Goal: Task Accomplishment & Management: Use online tool/utility

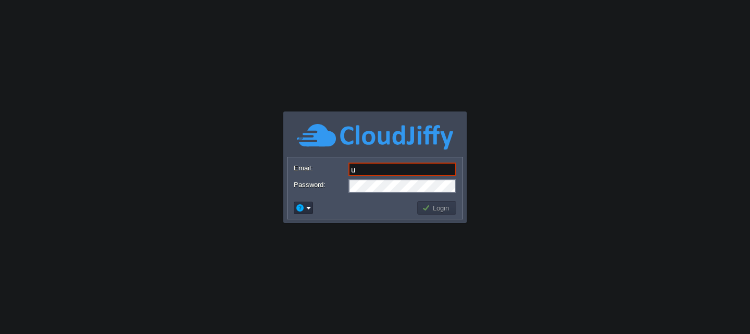
type input "[EMAIL_ADDRESS][DOMAIN_NAME]"
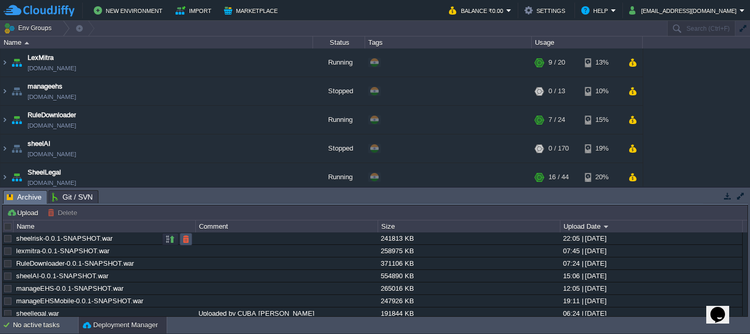
click at [188, 236] on button "button" at bounding box center [185, 238] width 9 height 9
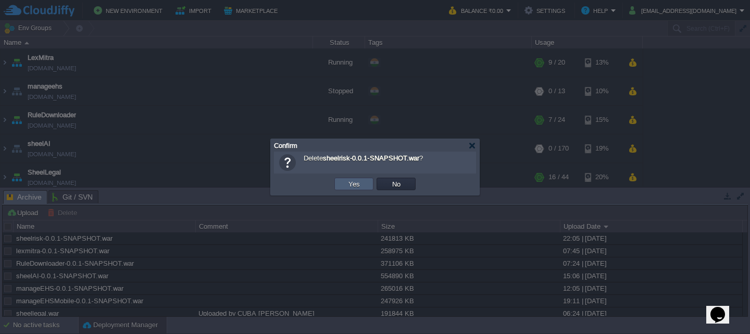
click at [365, 185] on td "Yes" at bounding box center [353, 184] width 39 height 13
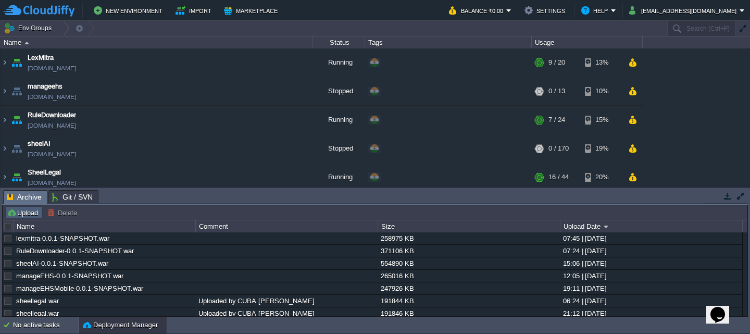
click at [24, 214] on button "Upload" at bounding box center [24, 212] width 34 height 9
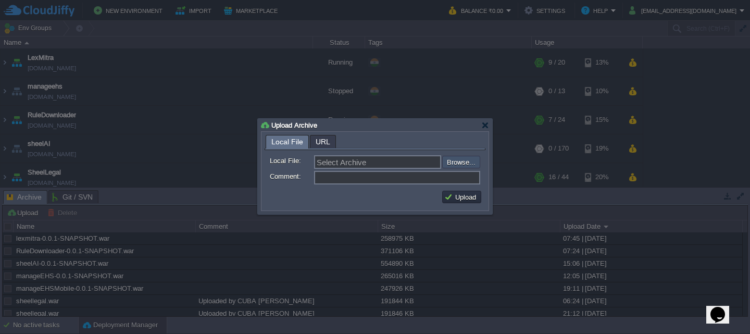
click at [450, 166] on input "file" at bounding box center [415, 162] width 132 height 13
type input "C:\fakepath\sheelrisk-0.0.1-SNAPSHOT.war"
type input "sheelrisk-0.0.1-SNAPSHOT.war"
click at [468, 194] on button "Upload" at bounding box center [461, 196] width 35 height 9
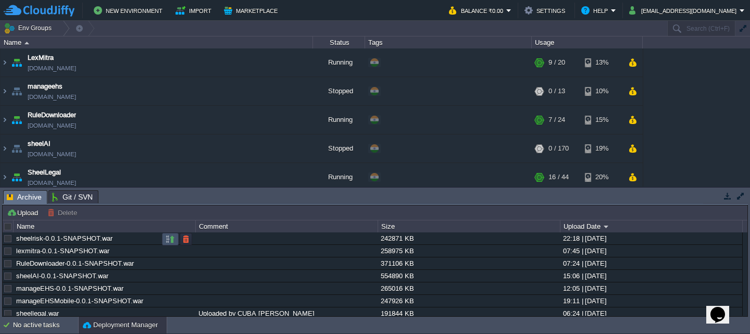
click at [173, 240] on button "button" at bounding box center [170, 238] width 9 height 9
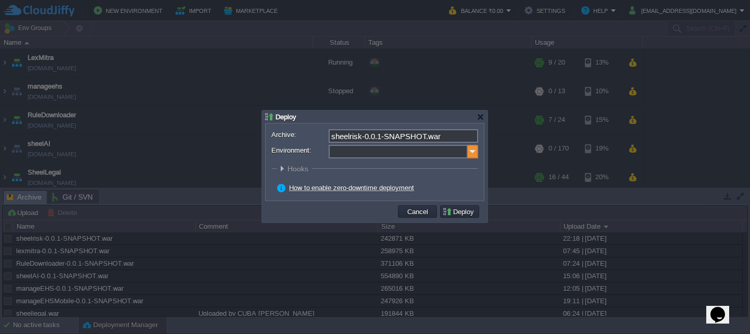
click at [469, 153] on img at bounding box center [473, 152] width 10 height 14
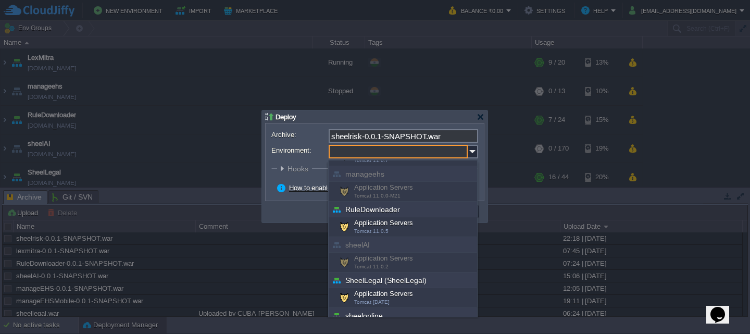
scroll to position [92, 0]
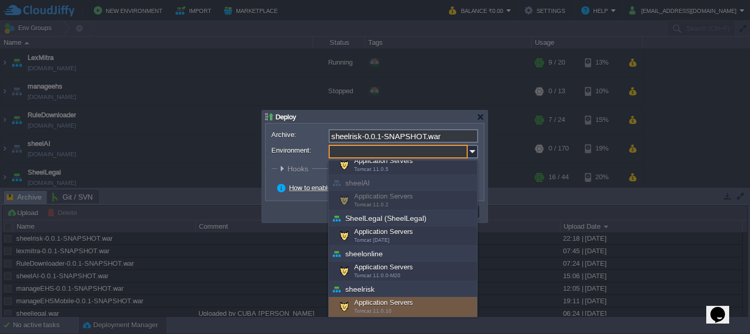
click at [405, 301] on div "Application Servers Tomcat 11.0.10" at bounding box center [403, 307] width 148 height 20
type input "Application Servers (sheelrisk)"
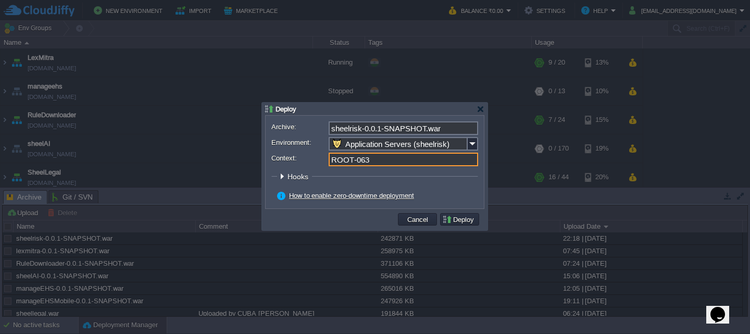
click at [380, 164] on input "ROOT-063" at bounding box center [404, 160] width 150 height 14
type input "ROOT"
click at [464, 221] on button "Deploy" at bounding box center [459, 219] width 35 height 9
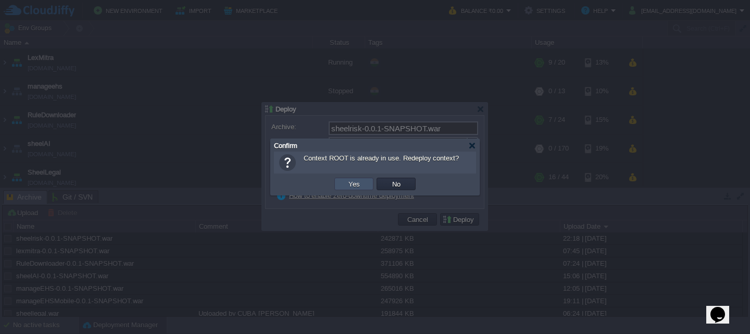
click at [351, 185] on button "Yes" at bounding box center [354, 183] width 18 height 9
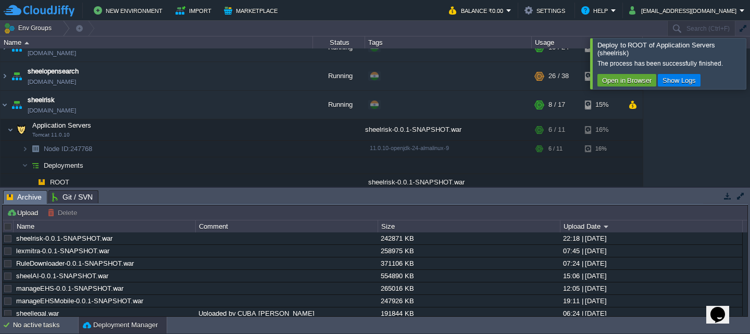
click at [750, 63] on div at bounding box center [763, 63] width 0 height 51
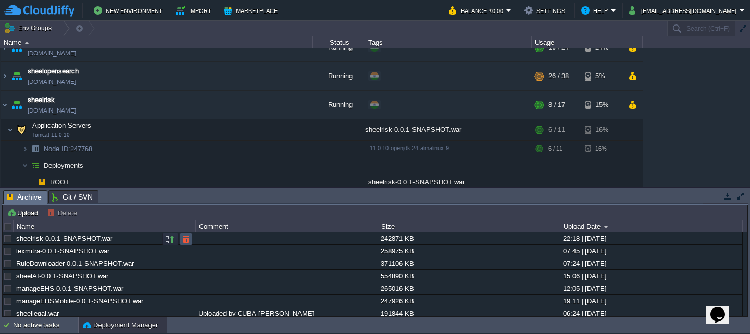
click at [188, 238] on button "button" at bounding box center [185, 238] width 9 height 9
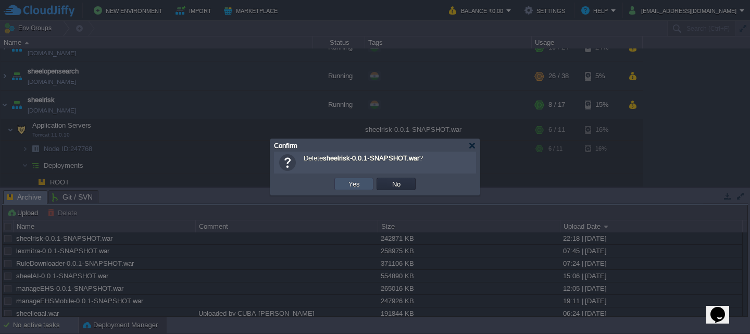
click at [353, 182] on button "Yes" at bounding box center [354, 183] width 18 height 9
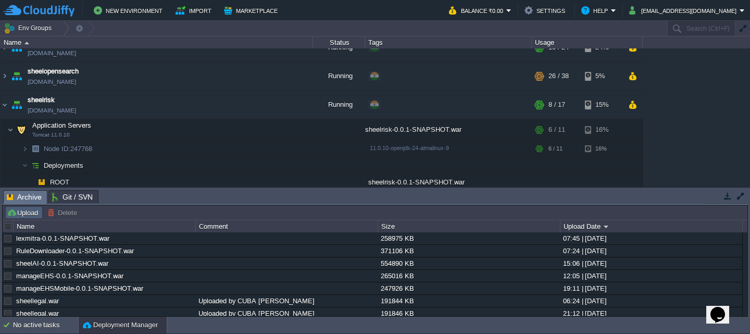
click at [28, 214] on button "Upload" at bounding box center [24, 212] width 34 height 9
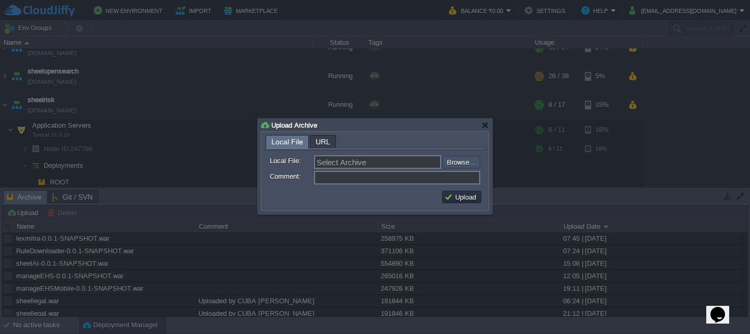
click at [464, 164] on input "file" at bounding box center [415, 162] width 132 height 13
type input "C:\fakepath\sheelrisk-0.0.1-SNAPSHOT.war"
type input "sheelrisk-0.0.1-SNAPSHOT.war"
click at [460, 194] on button "Upload" at bounding box center [461, 196] width 35 height 9
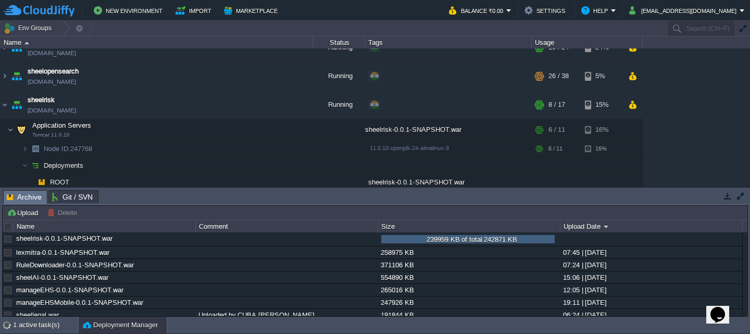
scroll to position [0, 0]
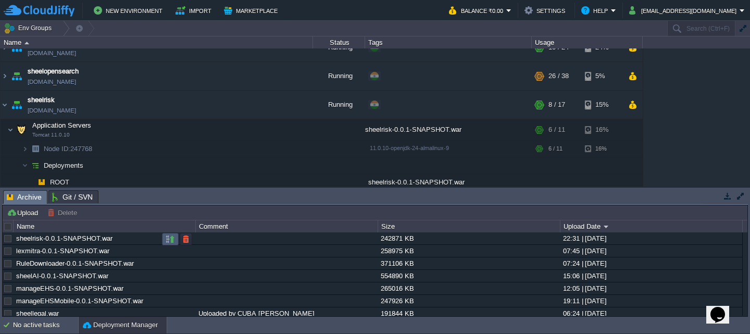
click at [165, 242] on td at bounding box center [170, 239] width 17 height 13
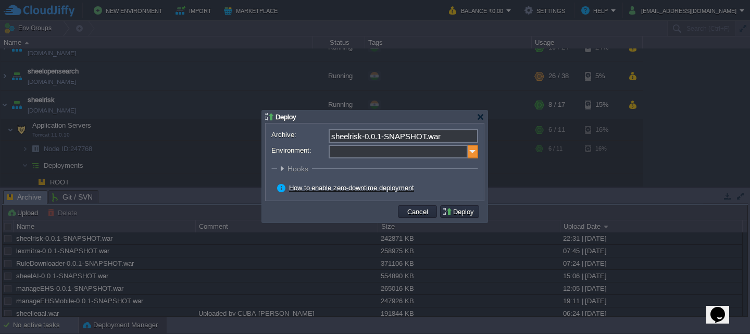
click at [472, 154] on img at bounding box center [473, 152] width 10 height 14
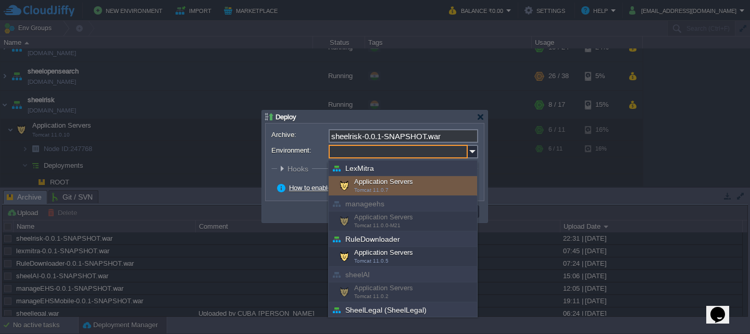
scroll to position [92, 0]
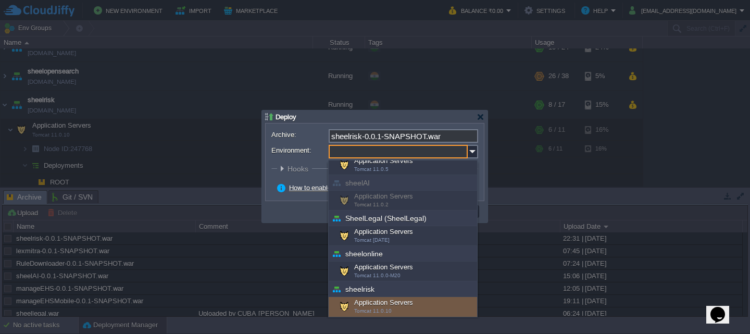
click at [395, 307] on div "Application Servers Tomcat 11.0.10" at bounding box center [403, 307] width 148 height 20
type input "Application Servers (sheelrisk)"
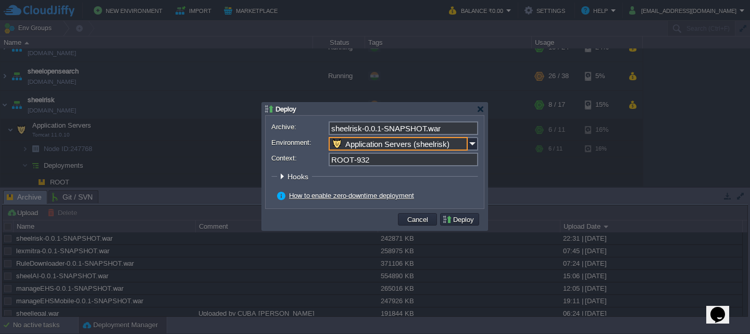
click at [410, 155] on input "ROOT-932" at bounding box center [404, 160] width 150 height 14
type input "ROOT"
click at [458, 220] on button "Deploy" at bounding box center [459, 219] width 35 height 9
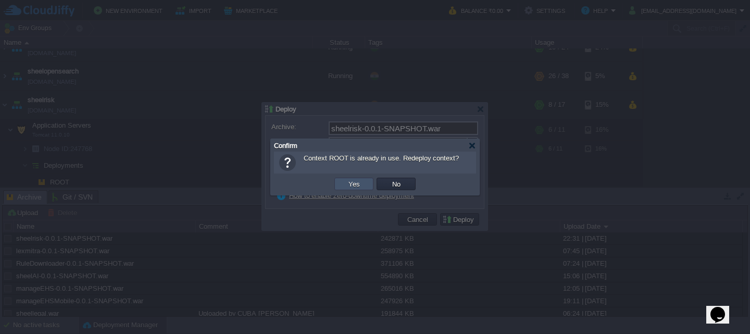
click at [351, 187] on button "Yes" at bounding box center [354, 183] width 18 height 9
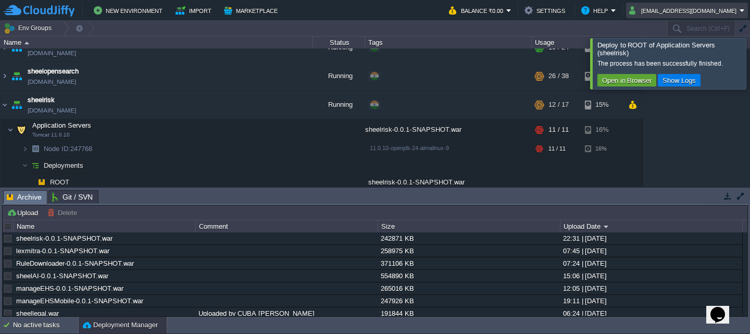
click at [731, 5] on button "[EMAIL_ADDRESS][DOMAIN_NAME]" at bounding box center [684, 10] width 110 height 13
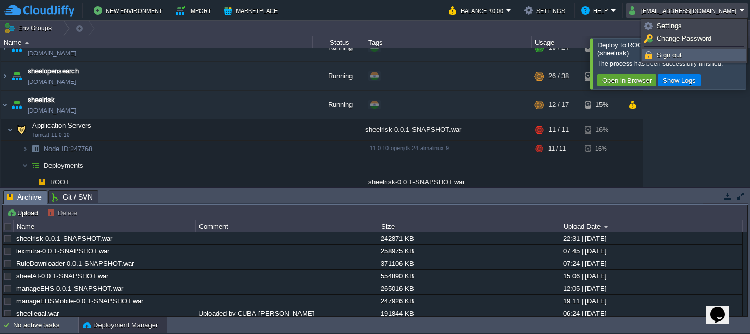
click at [669, 58] on span "Sign out" at bounding box center [669, 55] width 25 height 8
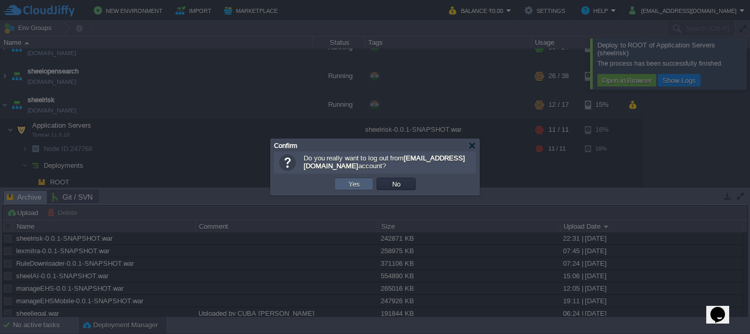
click at [344, 189] on td "Yes" at bounding box center [353, 184] width 39 height 13
